Goal: Ask a question

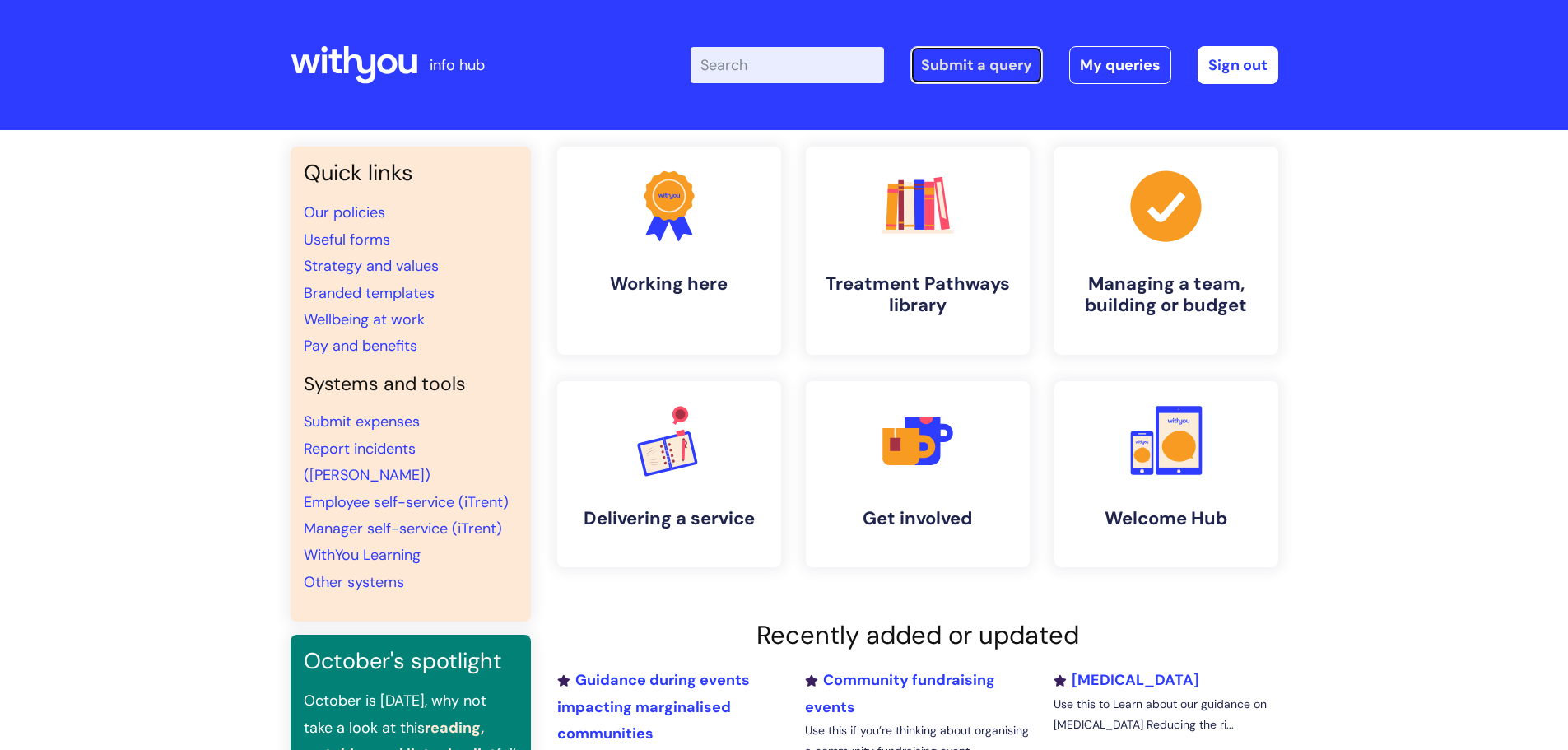
click at [957, 61] on link "Submit a query" at bounding box center [977, 65] width 132 height 38
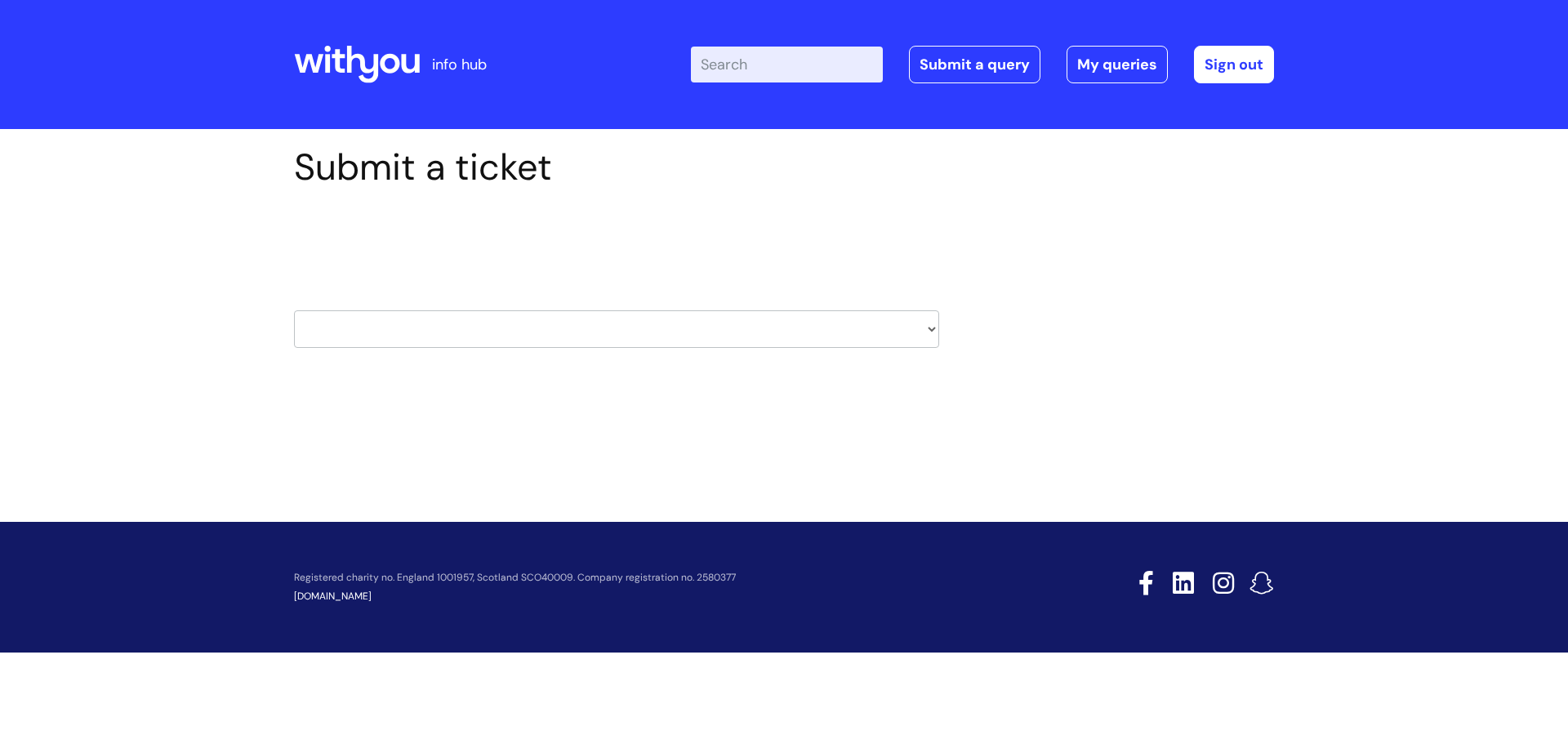
click at [607, 332] on select "HR / People IT and Support Clinical Drug Alerts Finance Accounts Data Support T…" at bounding box center [616, 330] width 645 height 38
select select "learning_and_development"
click at [294, 311] on select "HR / People IT and Support Clinical Drug Alerts Finance Accounts Data Support T…" at bounding box center [616, 330] width 645 height 38
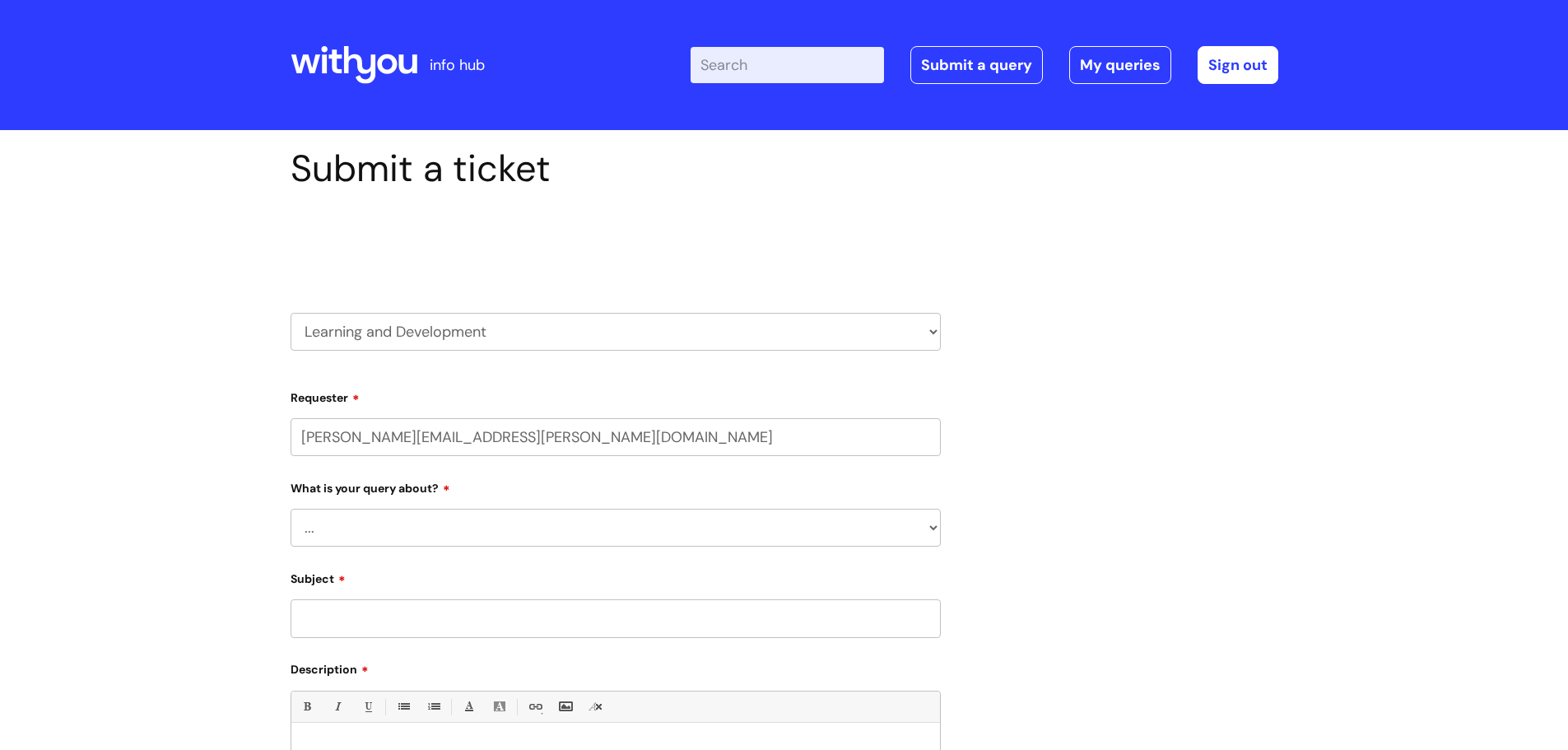
select select "80004286566"
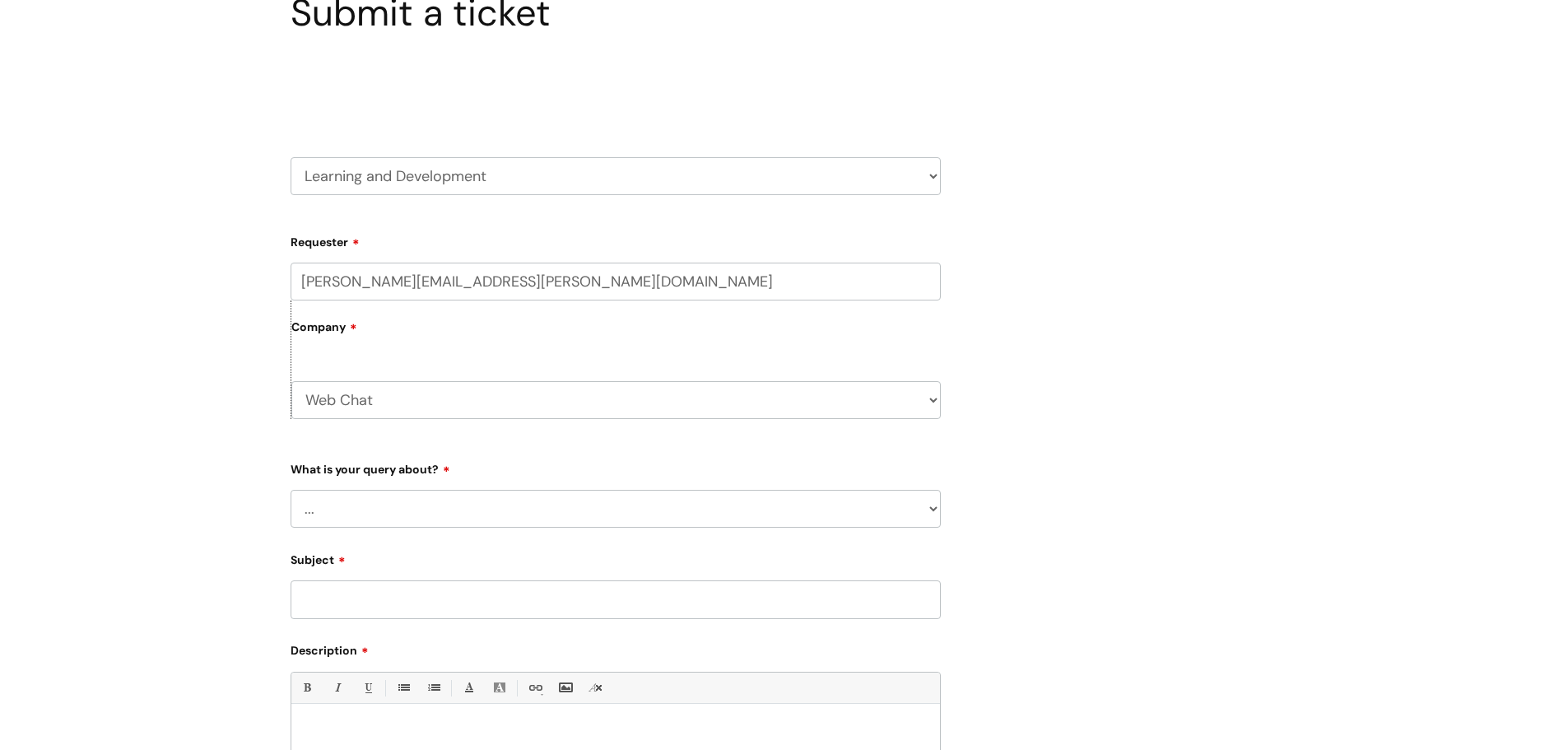
scroll to position [165, 0]
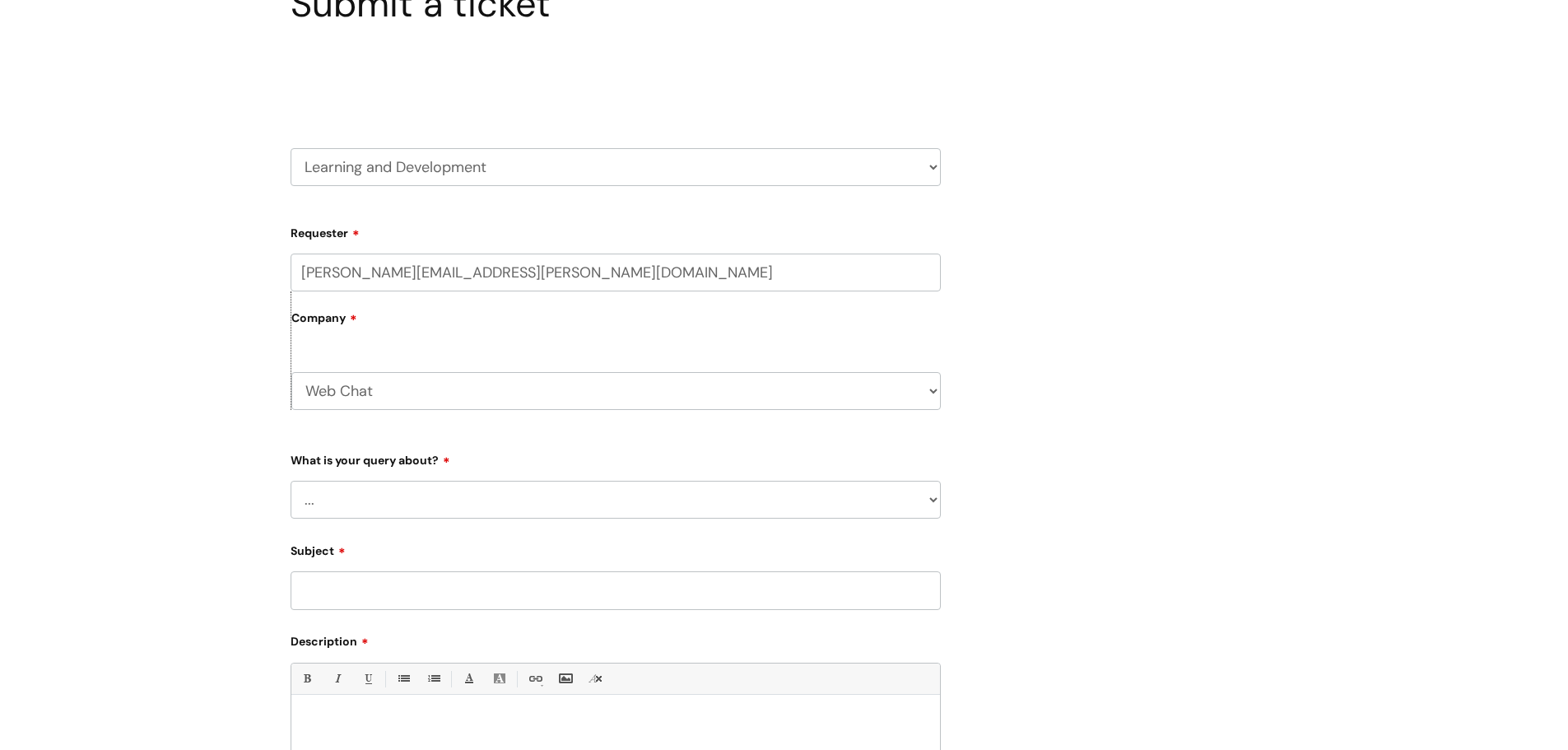
click at [517, 497] on select "... Question about a training course or session booking Ask about apprenticeshi…" at bounding box center [616, 500] width 650 height 38
select select "Something else / not listed here"
click at [291, 481] on select "... Question about a training course or session booking Ask about apprenticeshi…" at bounding box center [616, 500] width 650 height 38
click at [489, 583] on select "... Other" at bounding box center [623, 585] width 637 height 38
select select "Other"
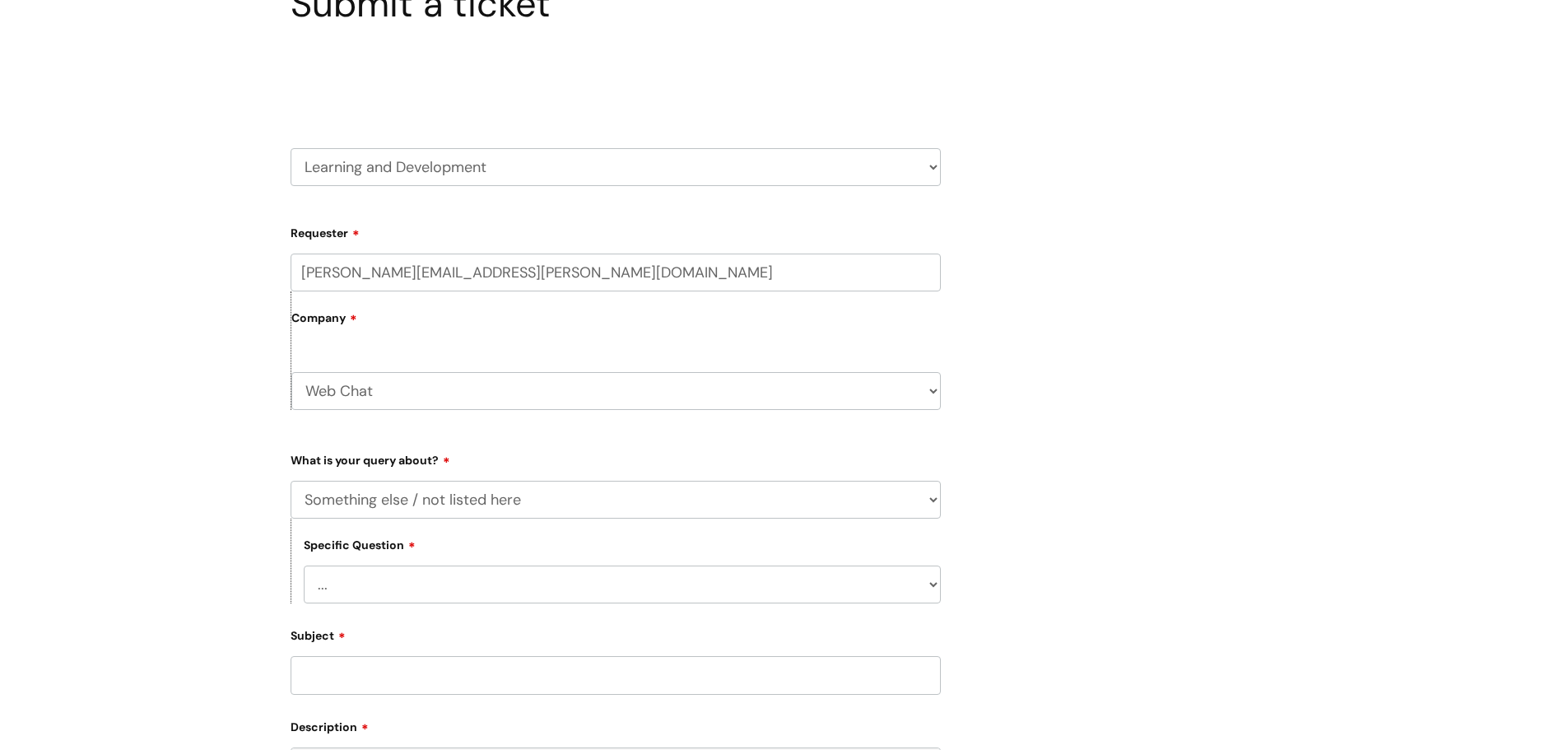
click at [304, 566] on select "... Other" at bounding box center [623, 585] width 637 height 38
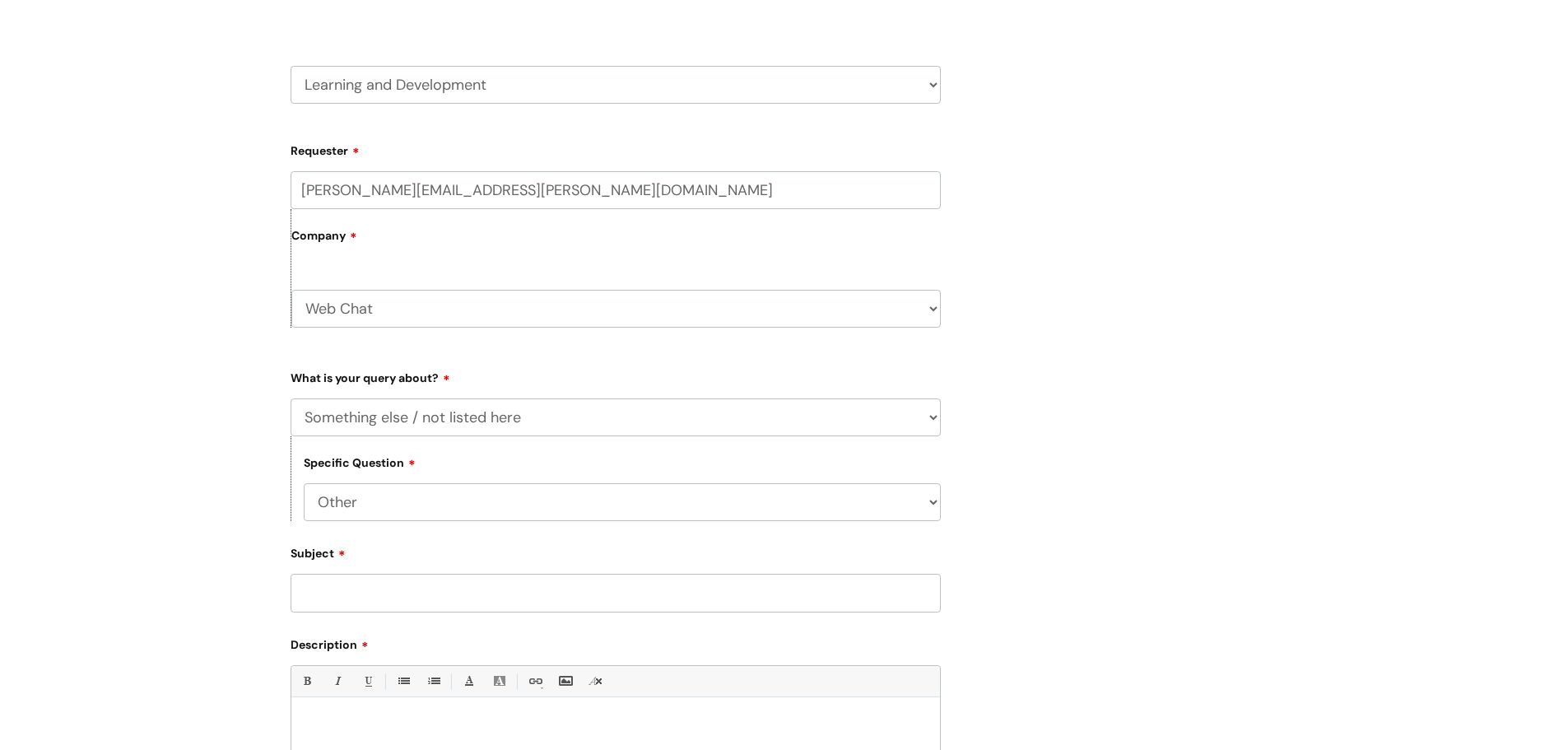
click at [667, 597] on input "Subject" at bounding box center [616, 593] width 650 height 38
